Goal: Answer question/provide support

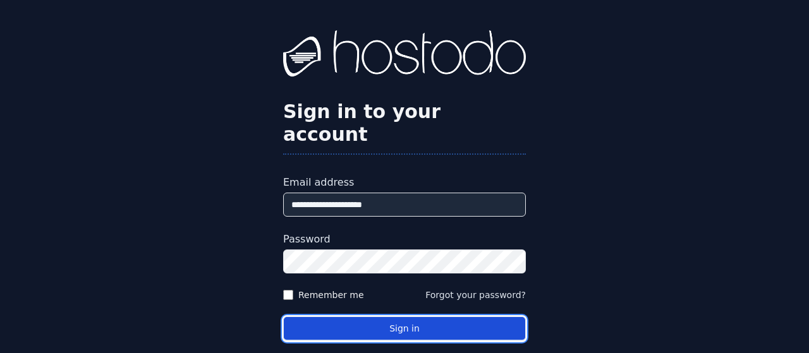
click at [406, 317] on button "Sign in" at bounding box center [404, 329] width 243 height 25
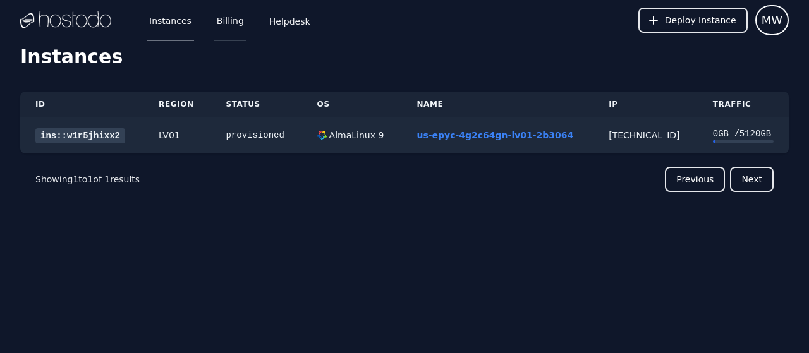
click at [227, 20] on link "Billing" at bounding box center [230, 20] width 32 height 42
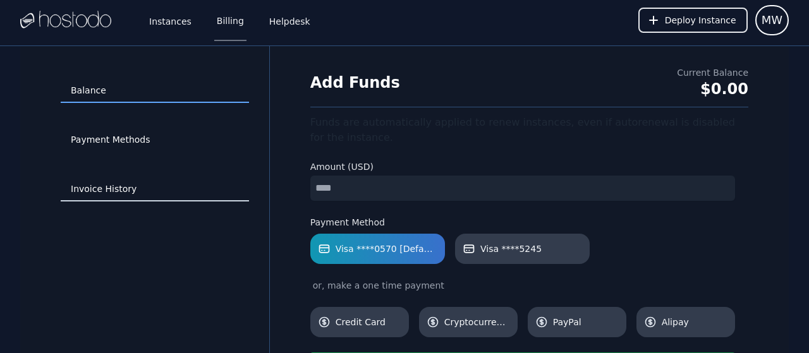
click at [100, 193] on link "Invoice History" at bounding box center [155, 190] width 188 height 24
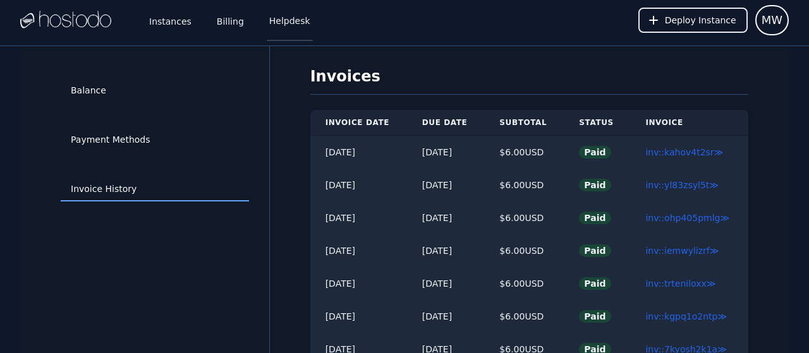
click at [282, 18] on link "Helpdesk" at bounding box center [290, 20] width 46 height 42
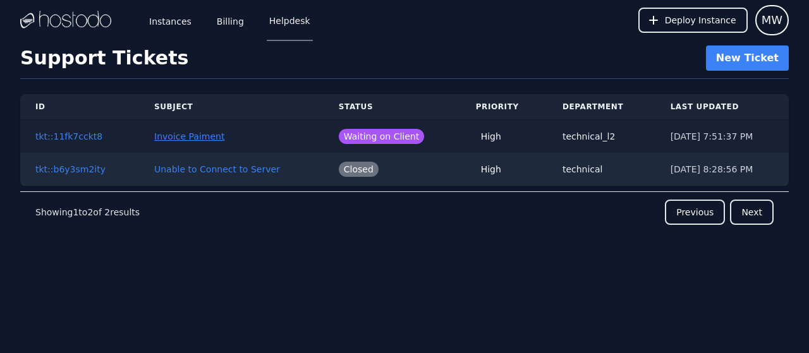
click at [175, 140] on link "Invoice Paiment" at bounding box center [189, 136] width 70 height 10
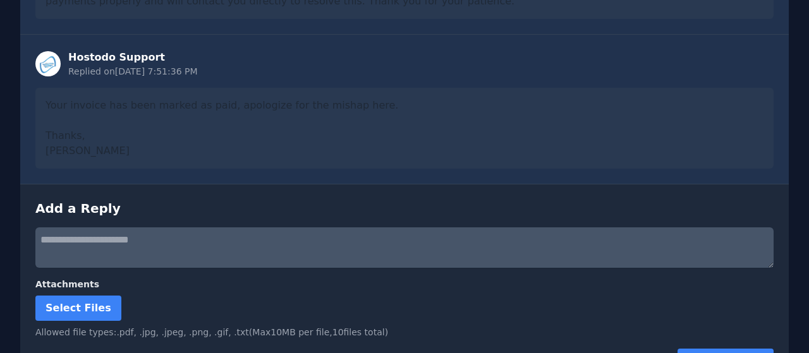
scroll to position [602, 0]
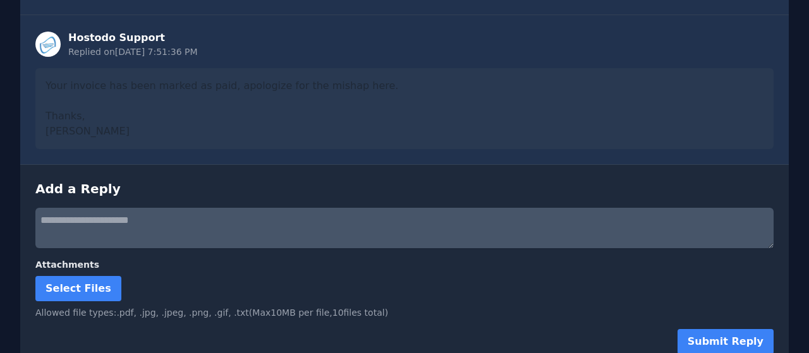
click at [175, 332] on div "Submit Reply" at bounding box center [404, 341] width 738 height 25
click at [100, 208] on textarea at bounding box center [404, 228] width 738 height 40
click at [97, 208] on textarea at bounding box center [404, 228] width 738 height 40
type textarea "**********"
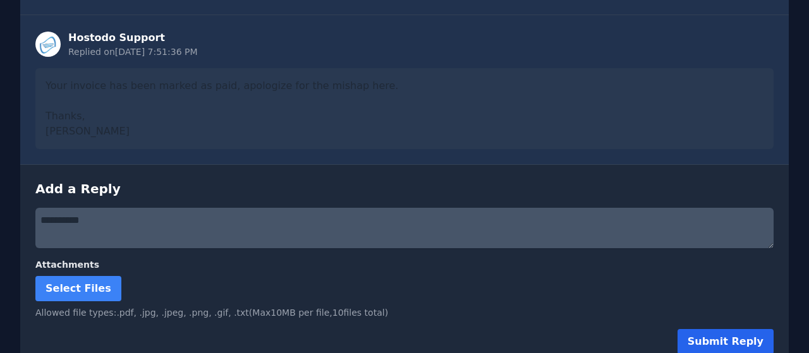
click at [739, 335] on button "Submit Reply" at bounding box center [725, 341] width 96 height 25
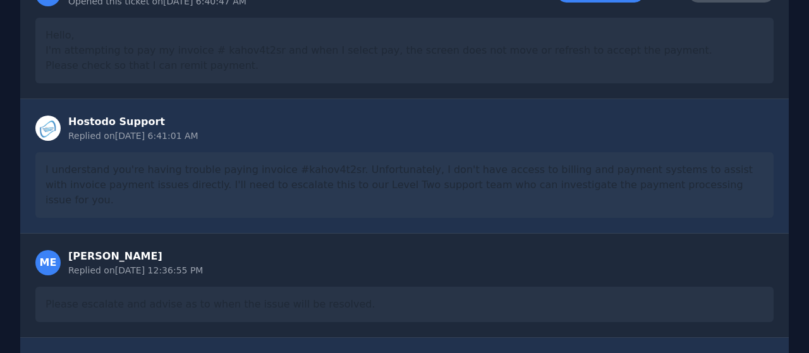
scroll to position [0, 0]
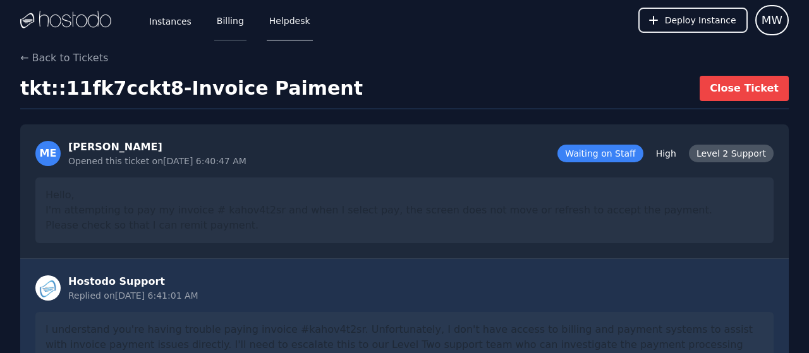
click at [227, 26] on link "Billing" at bounding box center [230, 20] width 32 height 42
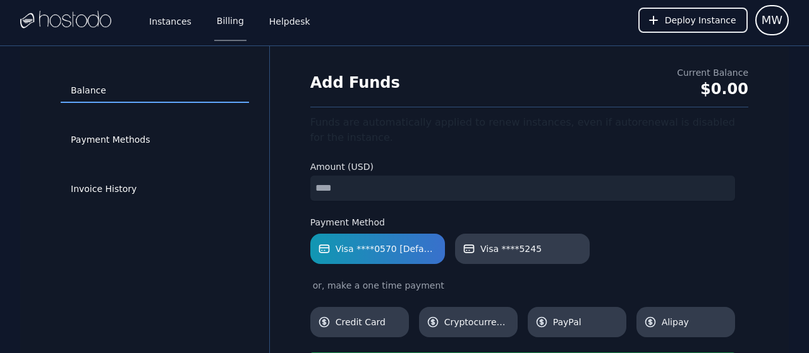
scroll to position [46, 0]
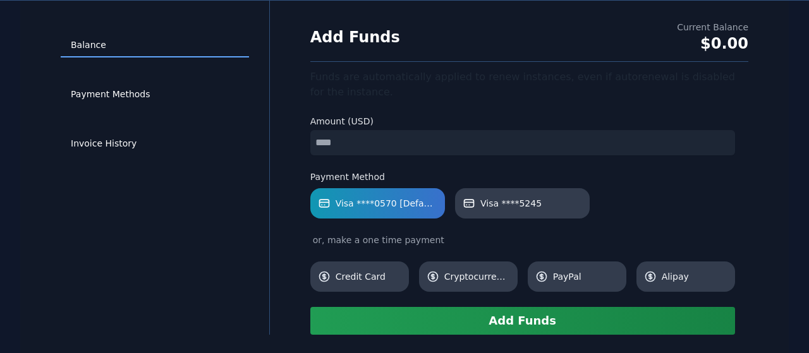
click at [104, 150] on link "Invoice History" at bounding box center [155, 144] width 188 height 24
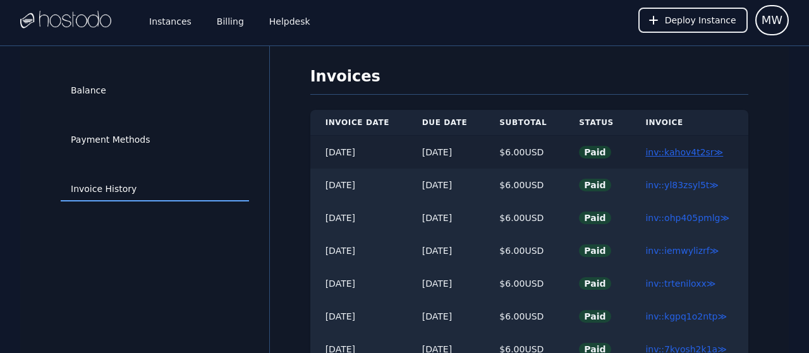
click at [669, 156] on link "inv::kahov4t2sr ≫" at bounding box center [684, 152] width 78 height 10
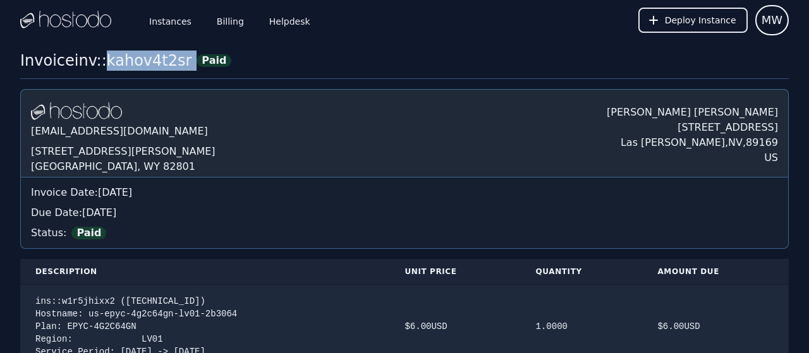
drag, startPoint x: 100, startPoint y: 61, endPoint x: 177, endPoint y: 62, distance: 76.5
click at [177, 62] on div "Invoice inv::kahov4t2sr Paid" at bounding box center [125, 61] width 211 height 20
copy div "kahov4t2sr"
click at [306, 137] on div "Hostodo.com contact@hostodo.com 30 N Gould St, Ste N Sheridan, WY 82801 Melissa…" at bounding box center [404, 133] width 768 height 88
click at [229, 25] on link "Billing" at bounding box center [230, 20] width 32 height 42
